Goal: Transaction & Acquisition: Subscribe to service/newsletter

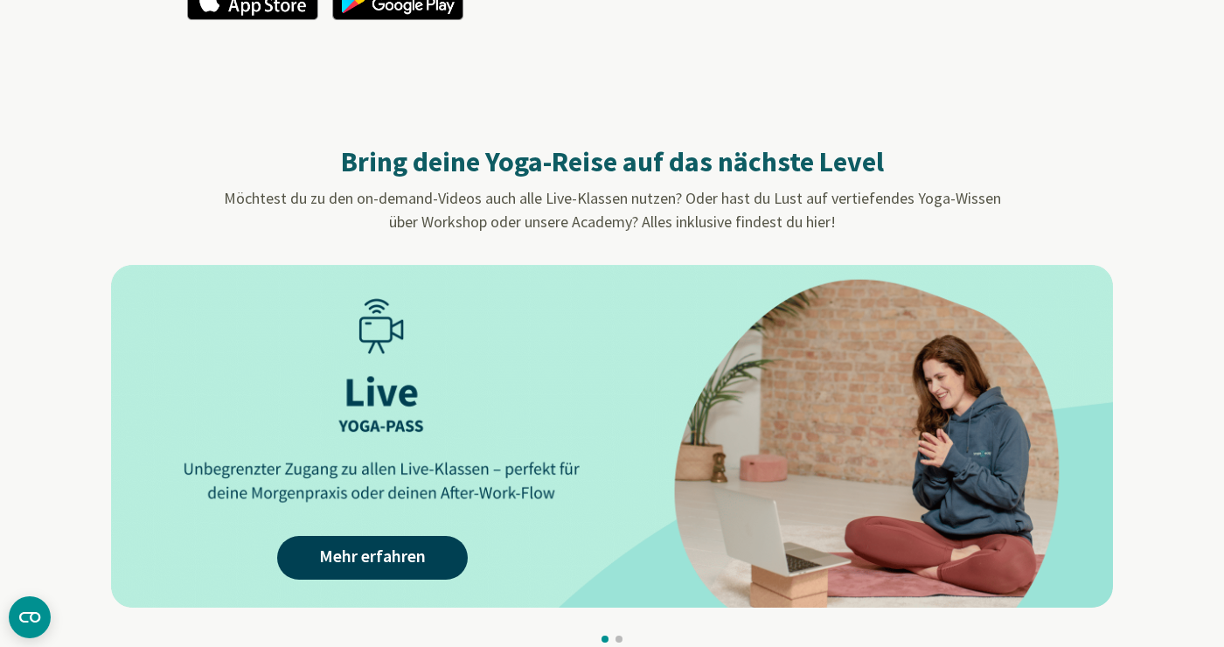
scroll to position [1528, 0]
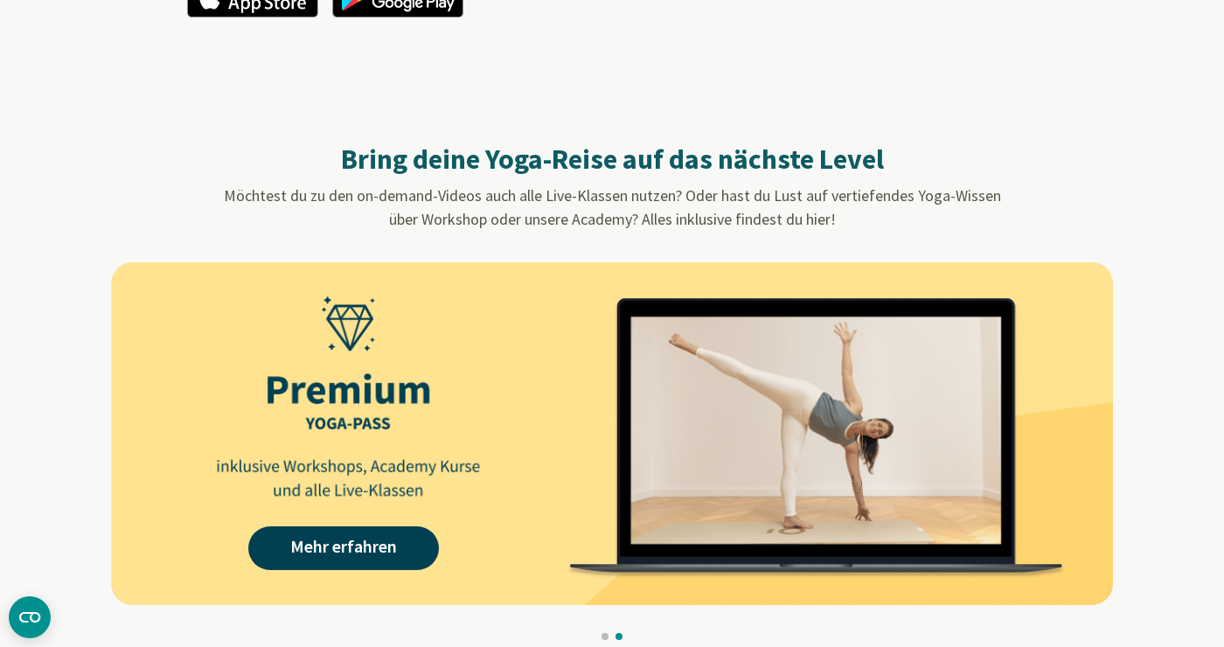
click at [667, 510] on img at bounding box center [612, 433] width 1002 height 343
click at [393, 541] on link "Mehr erfahren" at bounding box center [343, 548] width 191 height 44
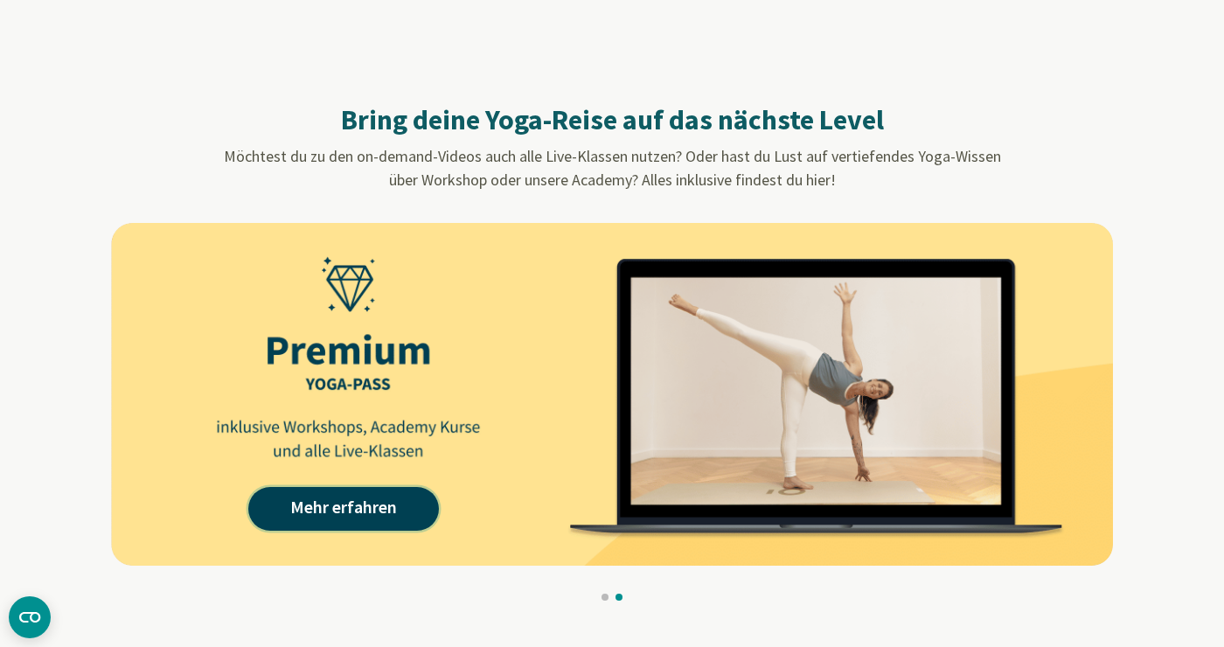
scroll to position [1584, 0]
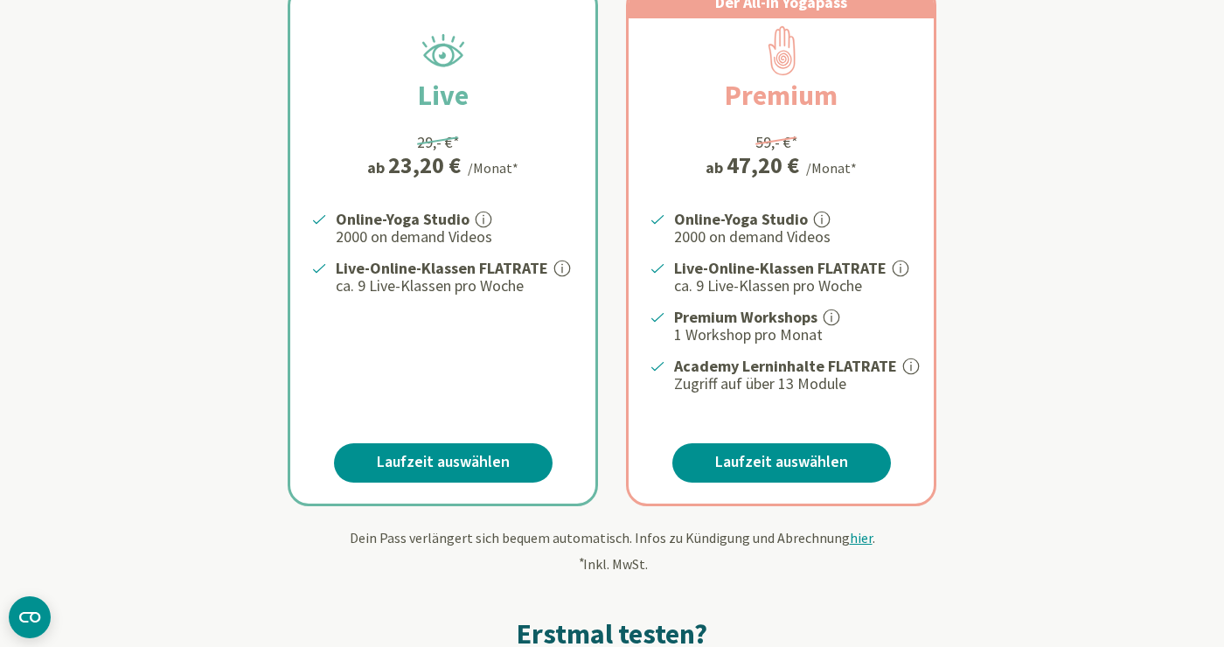
scroll to position [397, 0]
